Goal: Transaction & Acquisition: Subscribe to service/newsletter

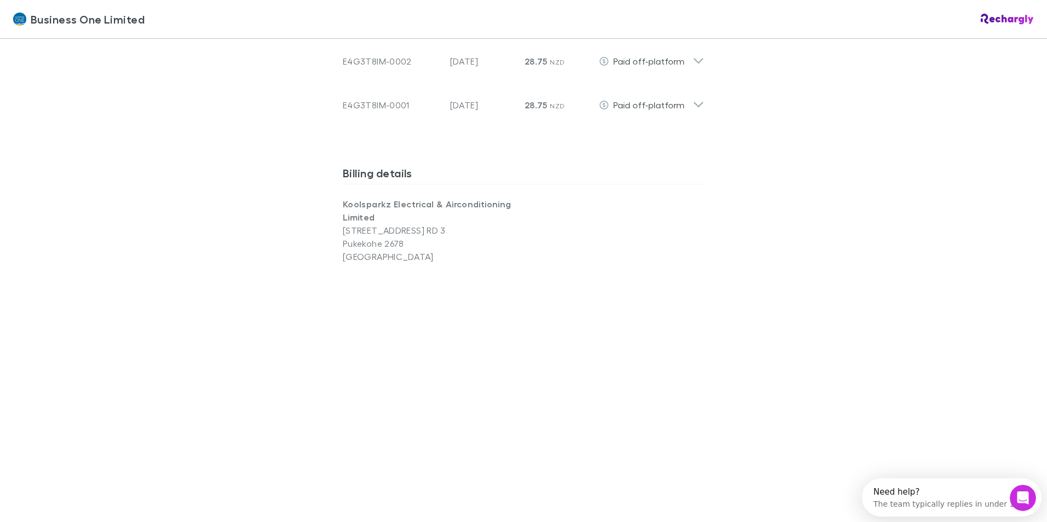
scroll to position [876, 0]
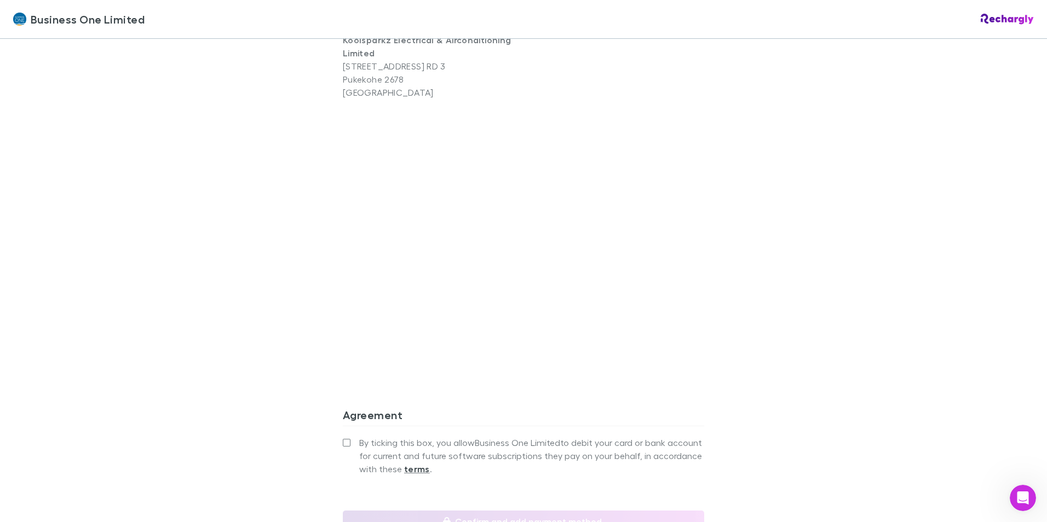
click at [510, 409] on h3 "Agreement" at bounding box center [523, 418] width 361 height 18
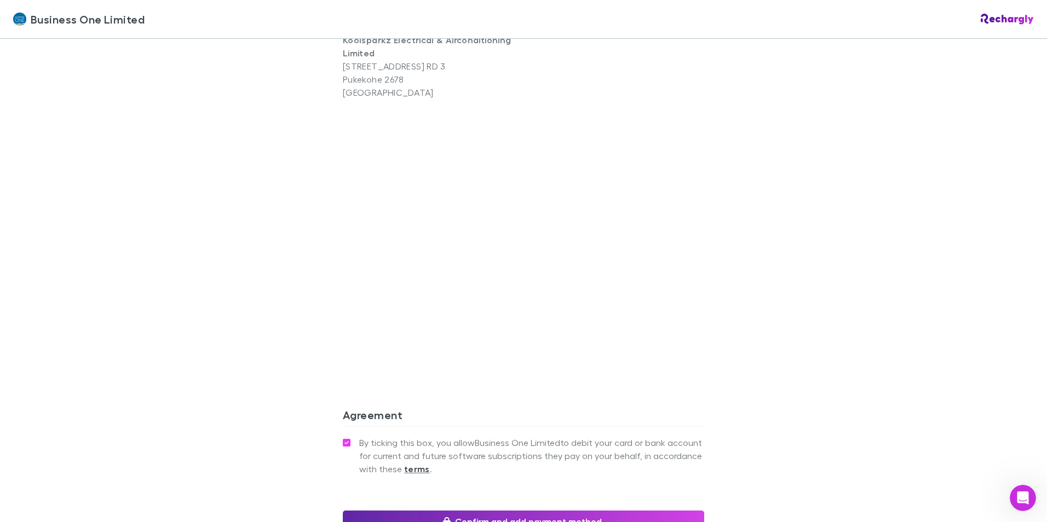
scroll to position [931, 0]
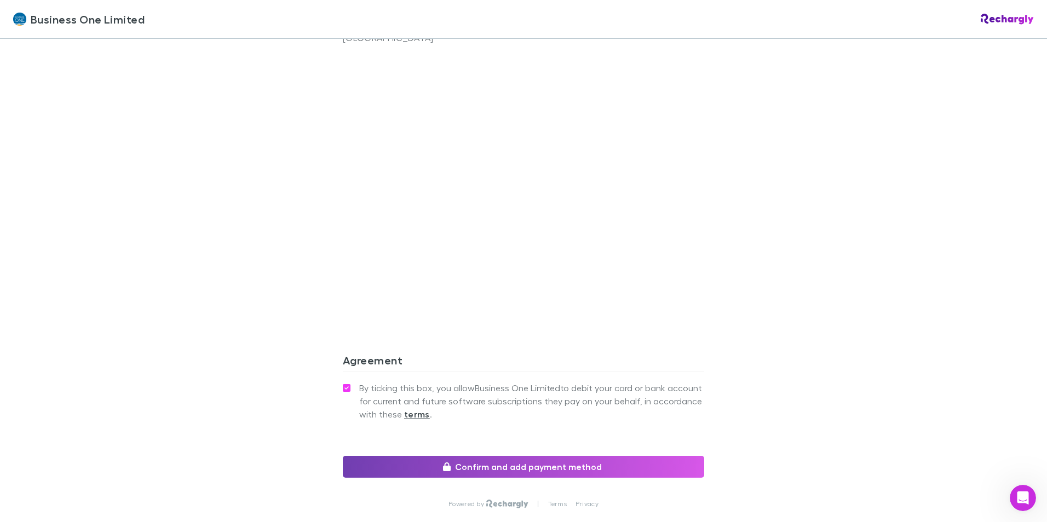
click at [539, 469] on button "Confirm and add payment method" at bounding box center [523, 467] width 361 height 22
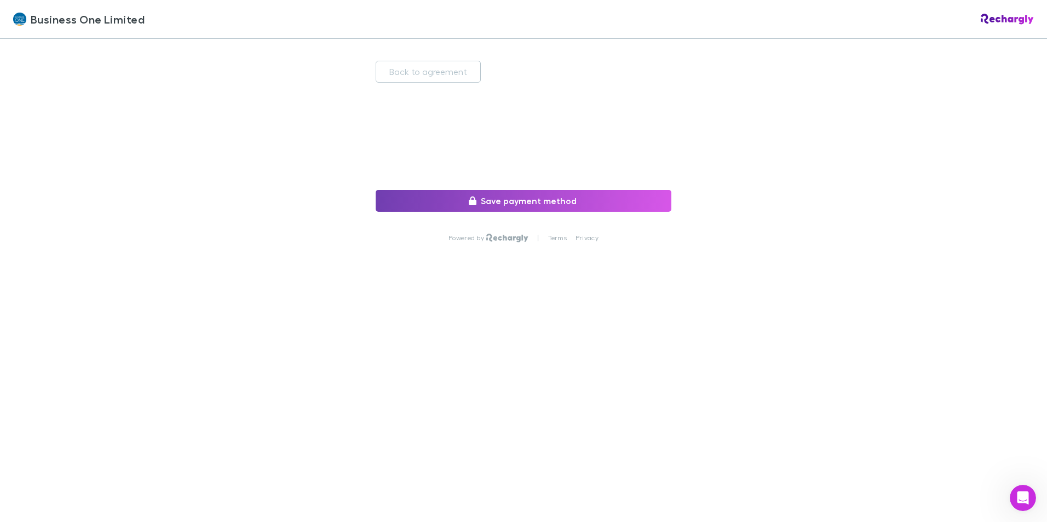
click at [499, 201] on button "Save payment method" at bounding box center [524, 201] width 296 height 22
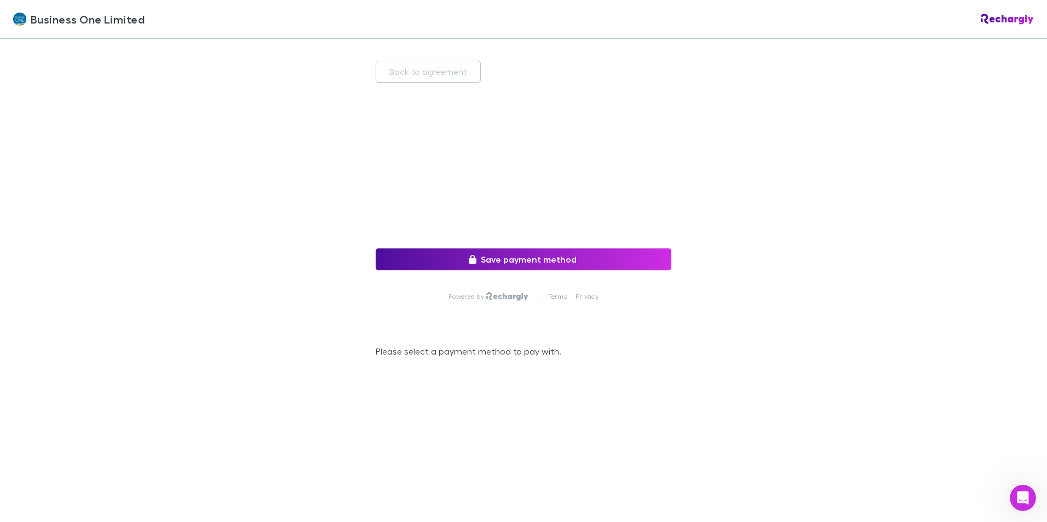
click at [524, 271] on div "Powered by | Terms Privacy" at bounding box center [524, 308] width 296 height 74
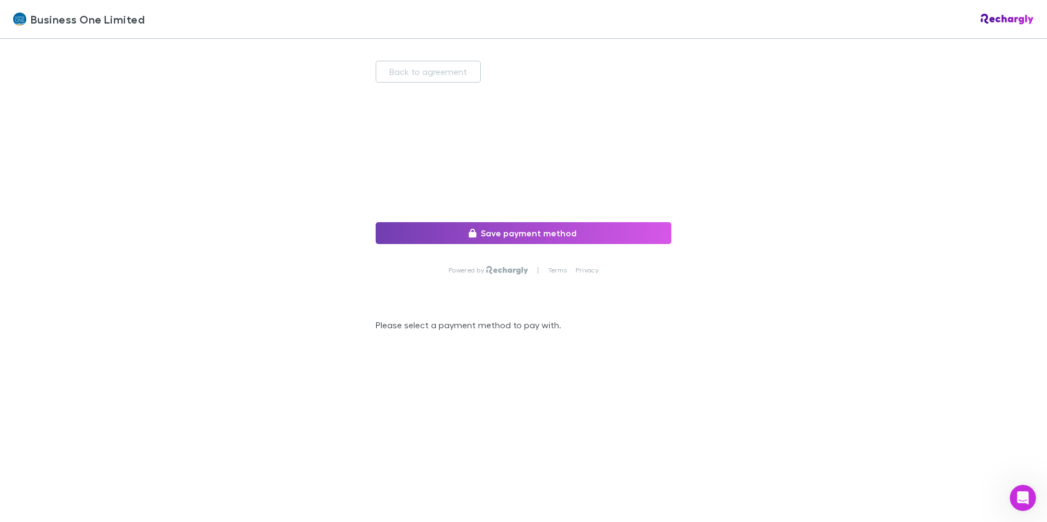
click at [521, 232] on button "Save payment method" at bounding box center [524, 233] width 296 height 22
